Goal: Task Accomplishment & Management: Manage account settings

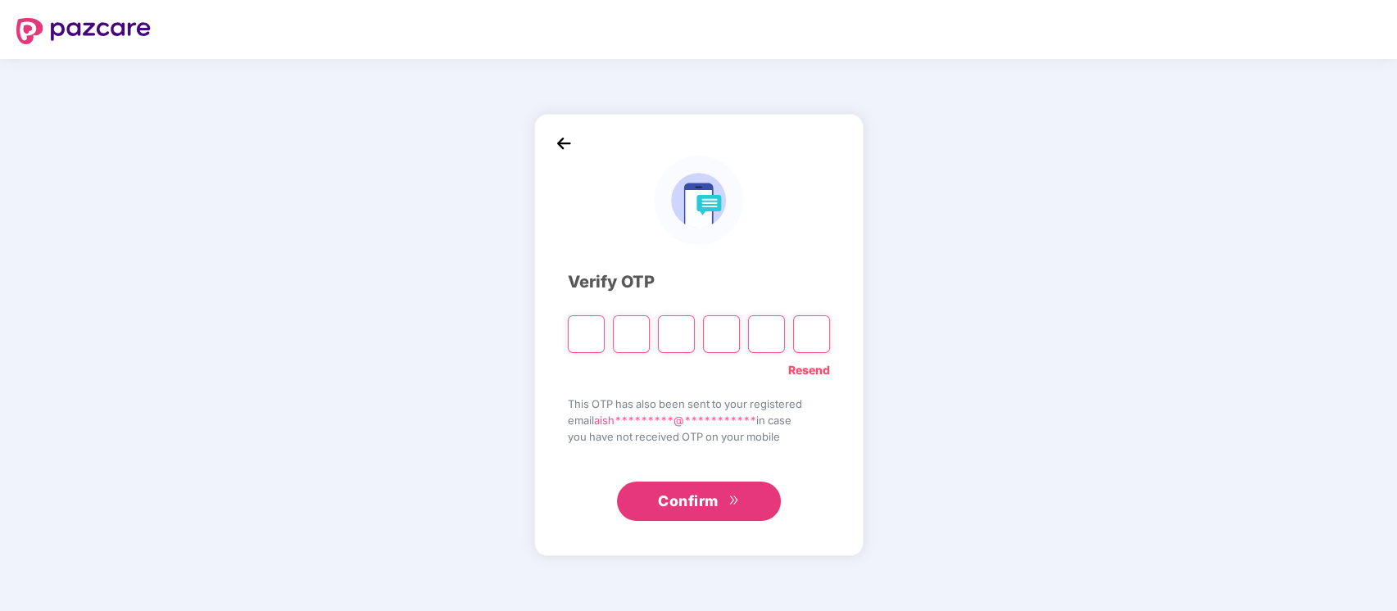
click at [811, 372] on link "Resend" at bounding box center [809, 370] width 42 height 18
click at [575, 353] on div "Resend OTP in 18 seconds" at bounding box center [699, 366] width 262 height 26
click at [585, 332] on input "Please enter verification code. Digit 1" at bounding box center [586, 334] width 37 height 38
paste input "*"
type input "*"
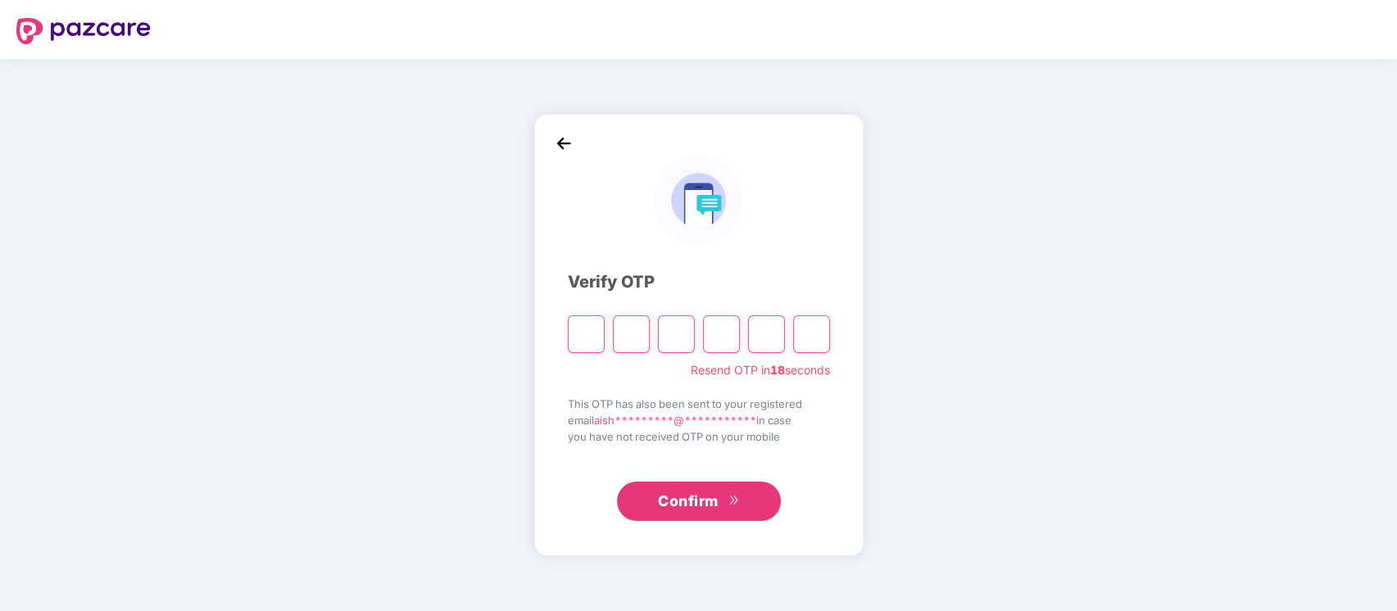
type input "*"
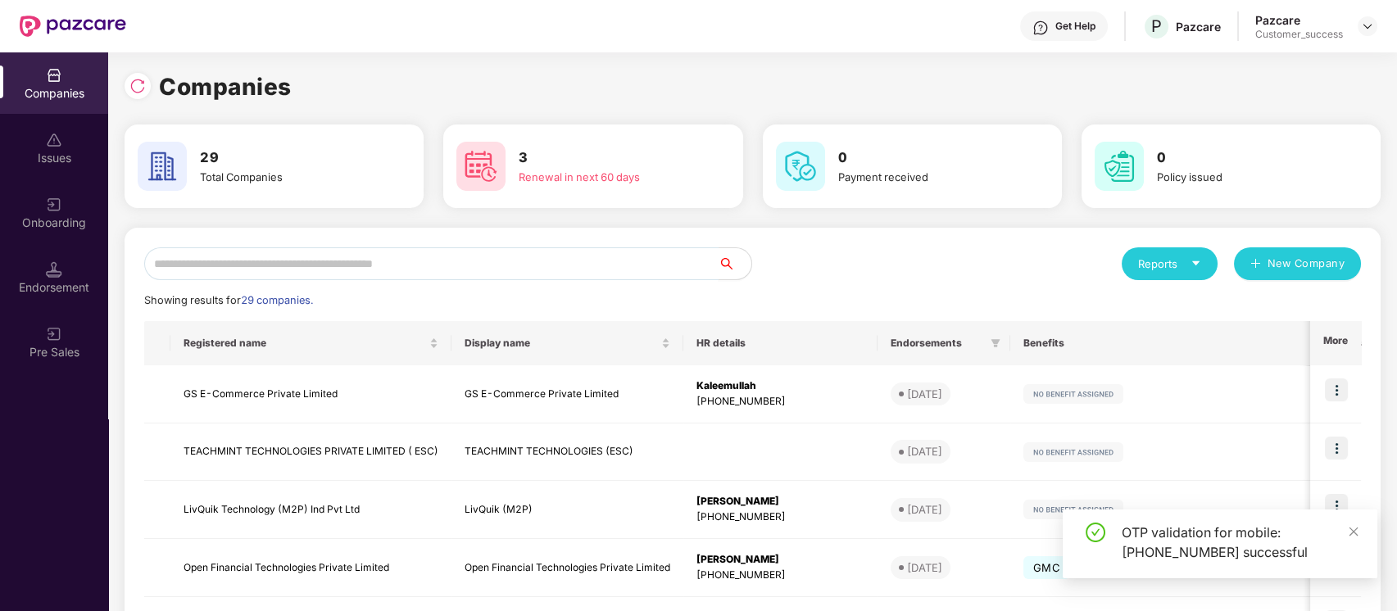
click at [637, 261] on input "text" at bounding box center [431, 263] width 574 height 33
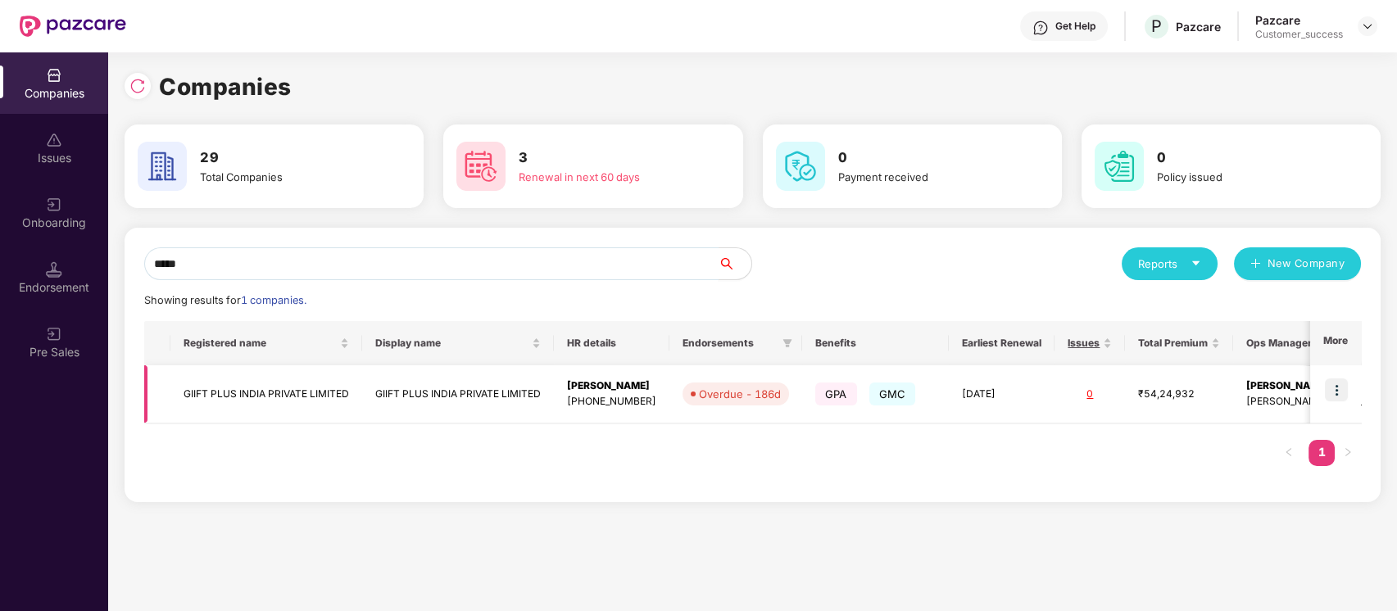
type input "*****"
click at [1342, 390] on img at bounding box center [1336, 390] width 23 height 23
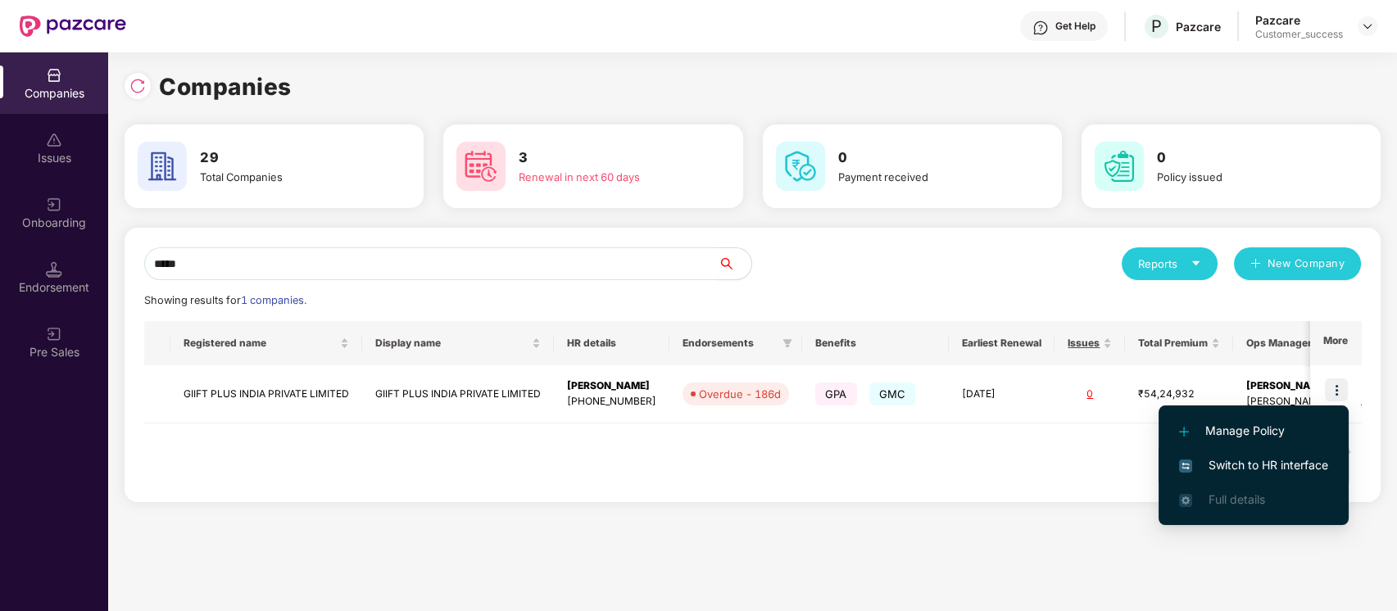
click at [1239, 461] on span "Switch to HR interface" at bounding box center [1253, 465] width 149 height 18
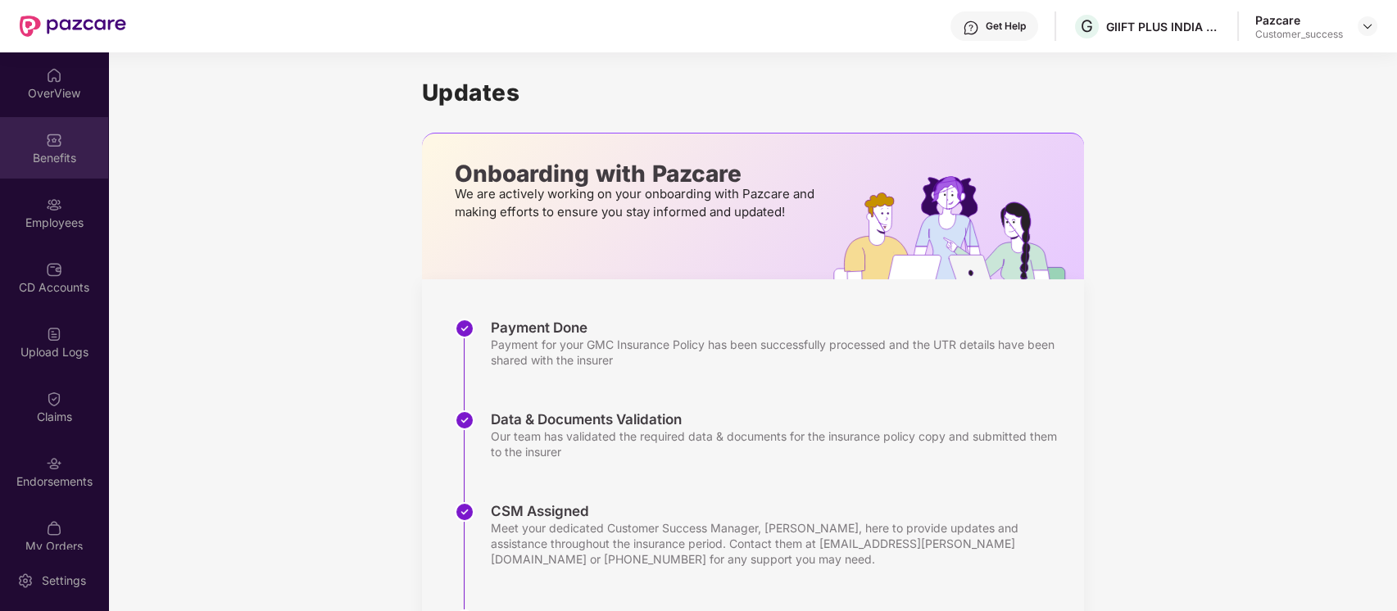
click at [61, 174] on div "Benefits" at bounding box center [54, 147] width 108 height 61
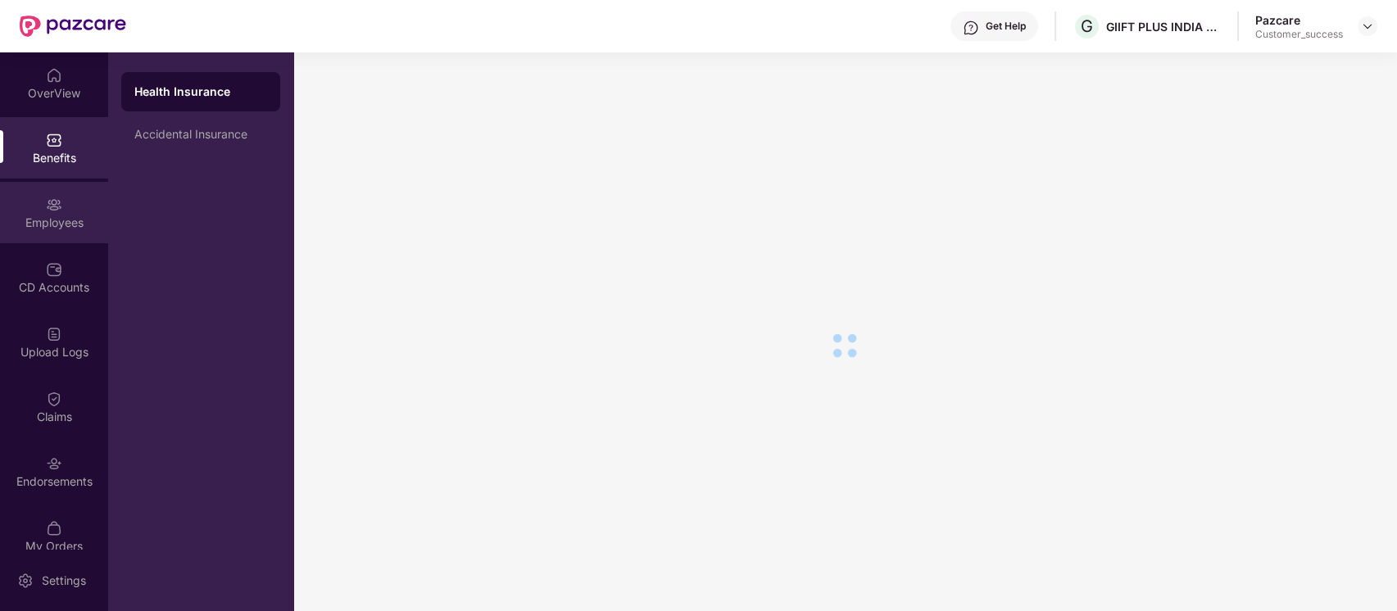
click at [63, 196] on div "Employees" at bounding box center [54, 212] width 108 height 61
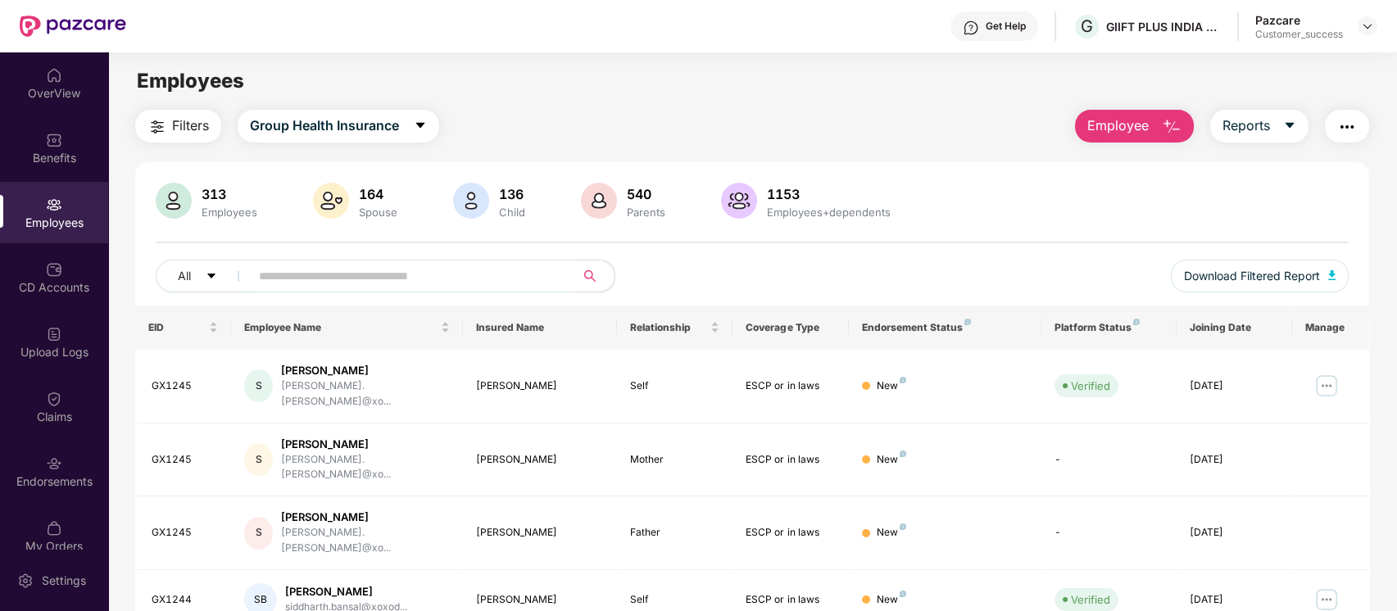
click at [472, 274] on input "text" at bounding box center [406, 276] width 294 height 25
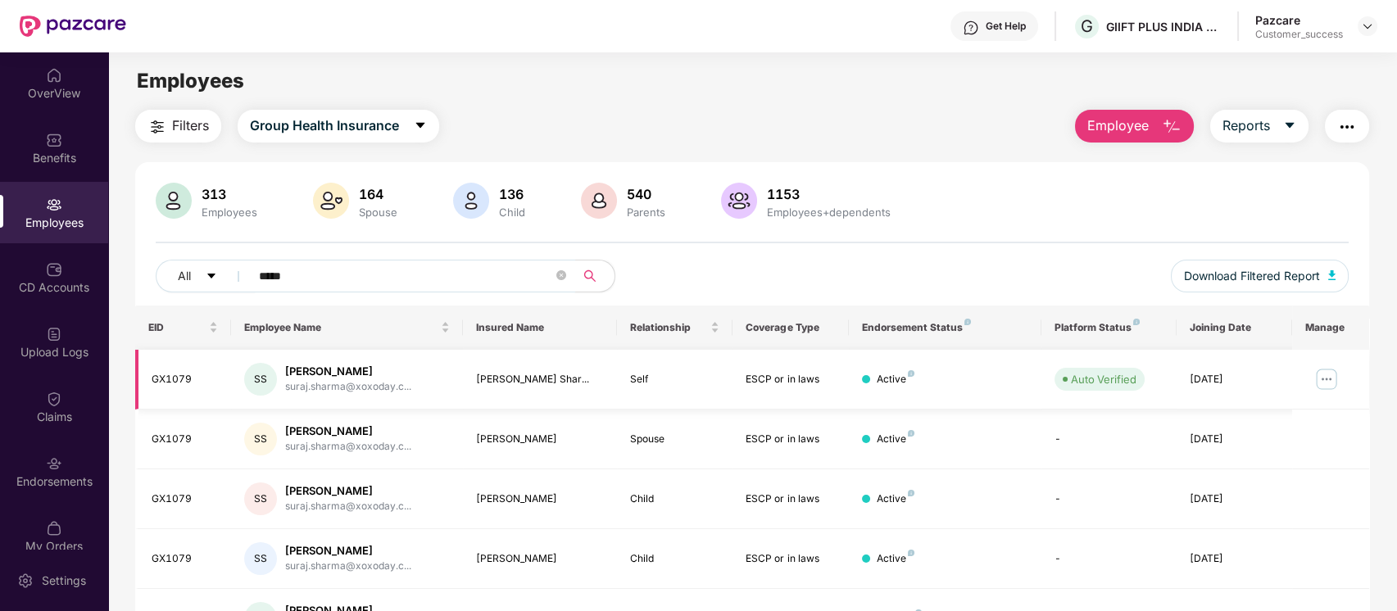
scroll to position [156, 0]
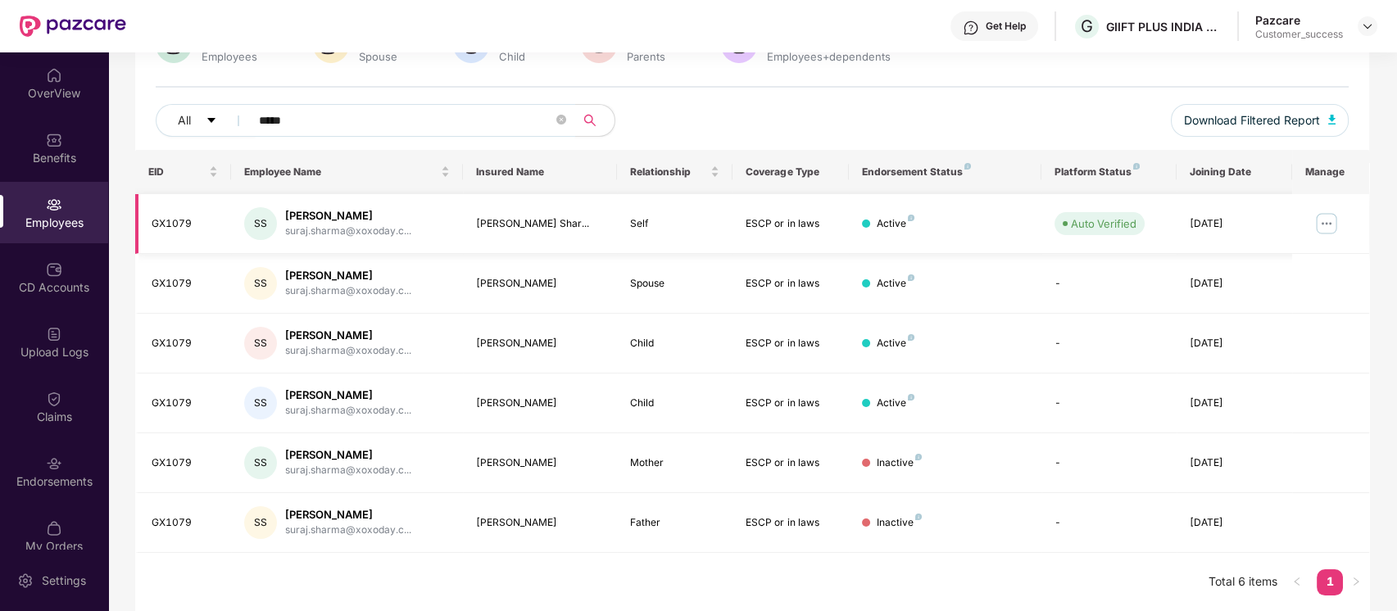
type input "*****"
click at [1325, 220] on img at bounding box center [1326, 224] width 26 height 26
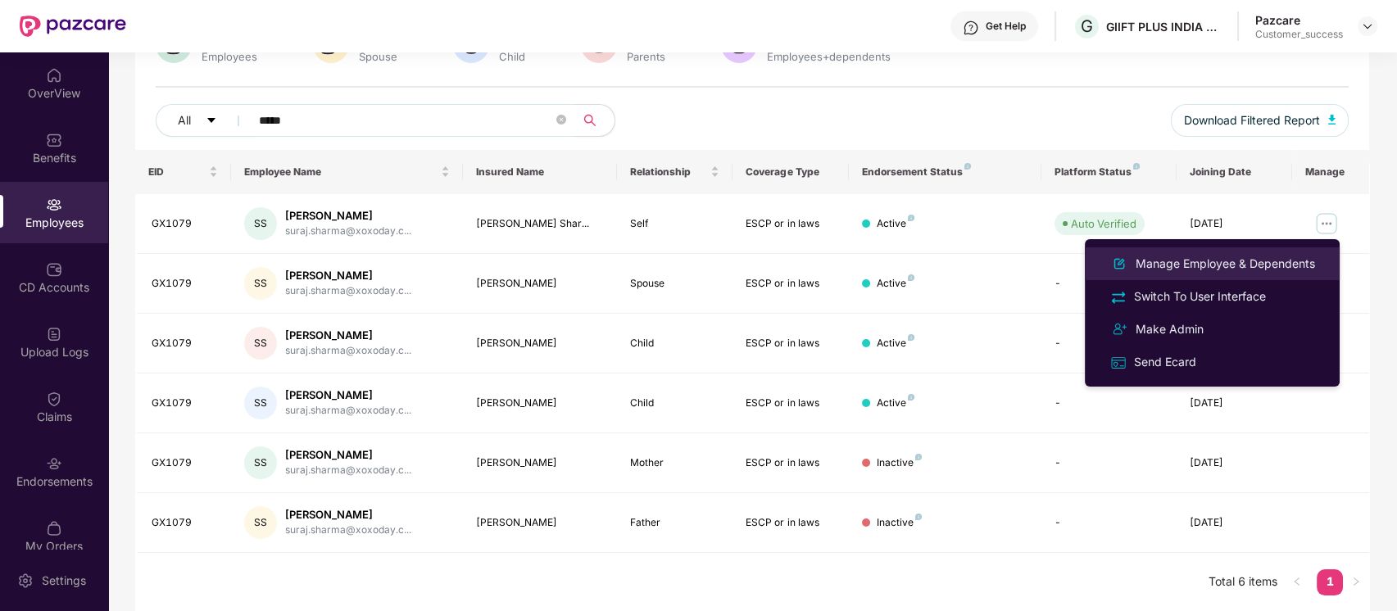
click at [1250, 256] on div "Manage Employee & Dependents" at bounding box center [1225, 264] width 186 height 18
